Goal: Navigation & Orientation: Find specific page/section

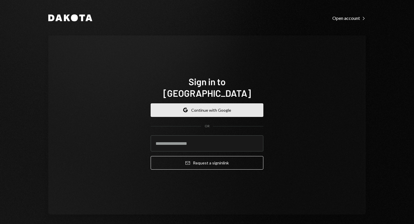
click at [176, 103] on button "Google Continue with Google" at bounding box center [207, 110] width 113 height 14
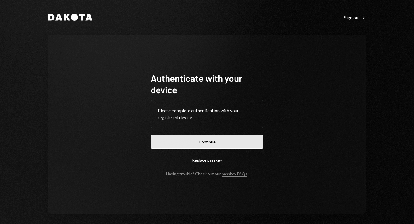
click at [185, 140] on button "Continue" at bounding box center [207, 142] width 113 height 14
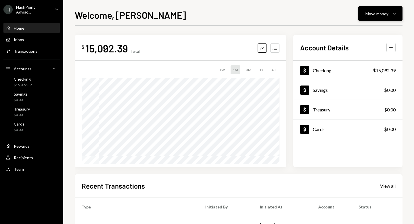
click at [392, 11] on icon "Caret Down" at bounding box center [394, 13] width 7 height 7
